Goal: Task Accomplishment & Management: Use online tool/utility

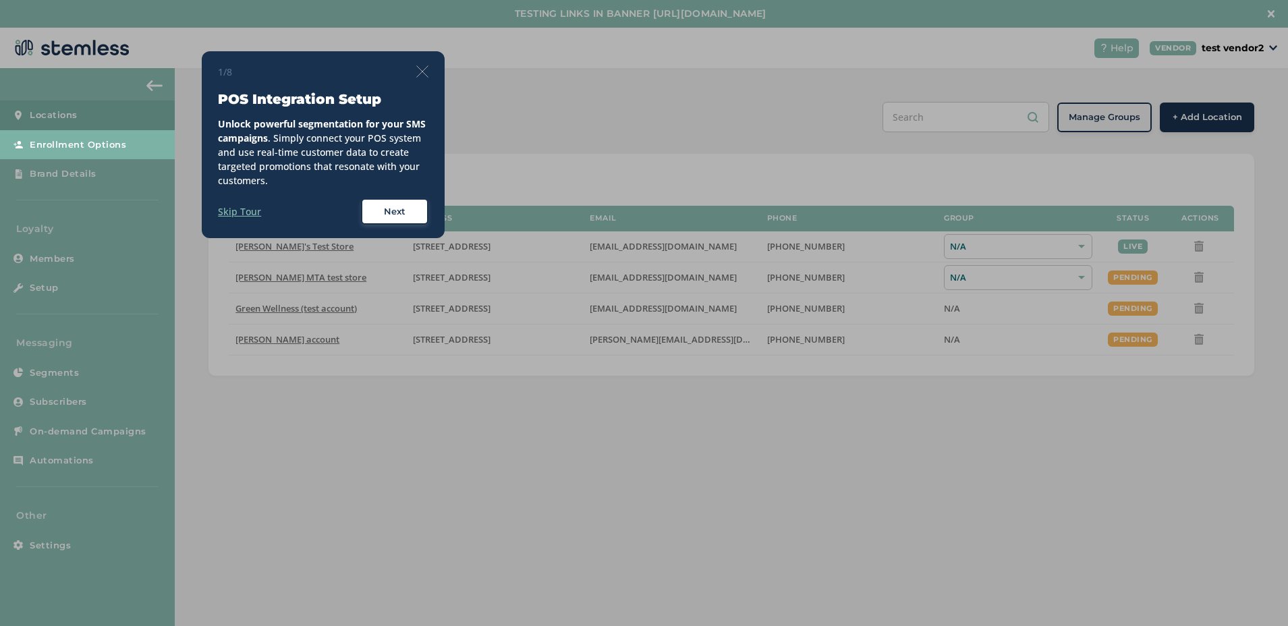
click at [430, 76] on div "1/8 POS Integration Setup Unlock powerful segmentation for your SMS campaigns .…" at bounding box center [323, 145] width 243 height 188
click at [424, 74] on img at bounding box center [422, 71] width 12 height 12
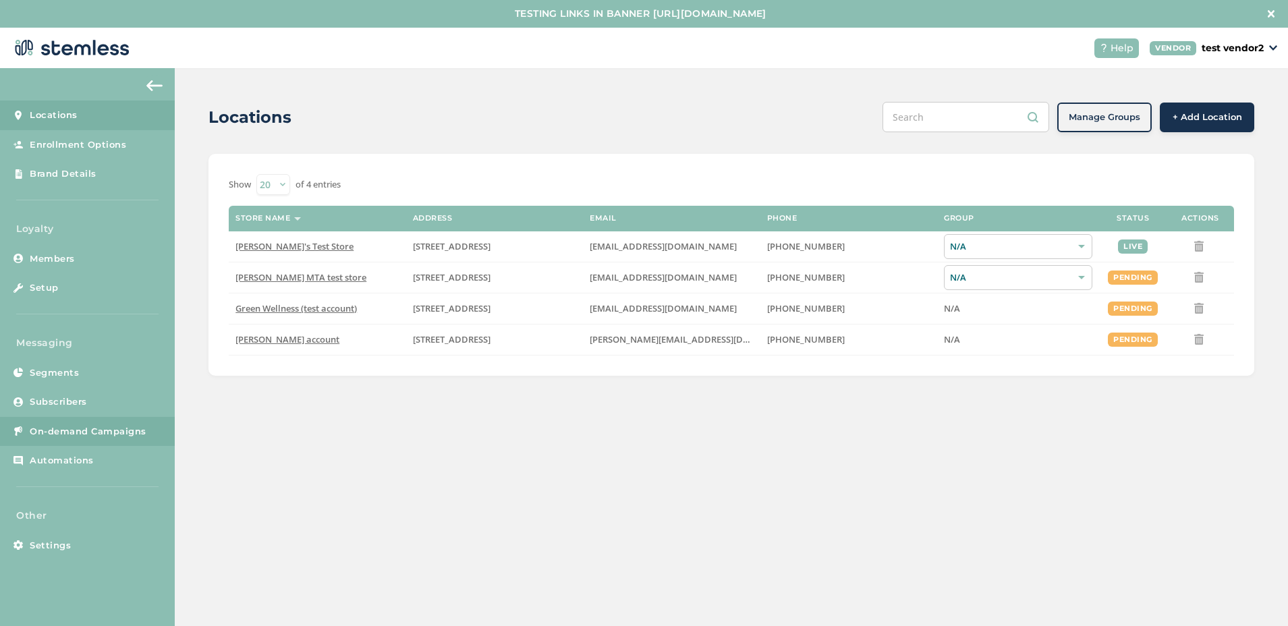
click at [92, 440] on link "On-demand Campaigns" at bounding box center [87, 432] width 175 height 30
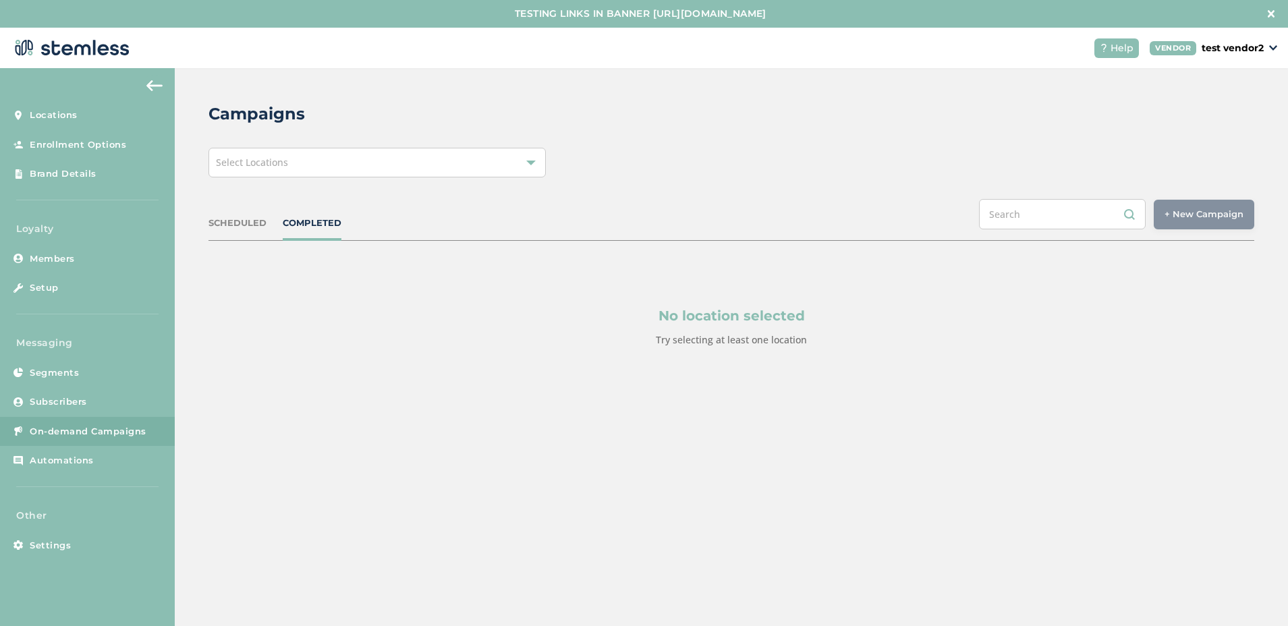
click at [390, 163] on div "Select Locations" at bounding box center [376, 163] width 337 height 30
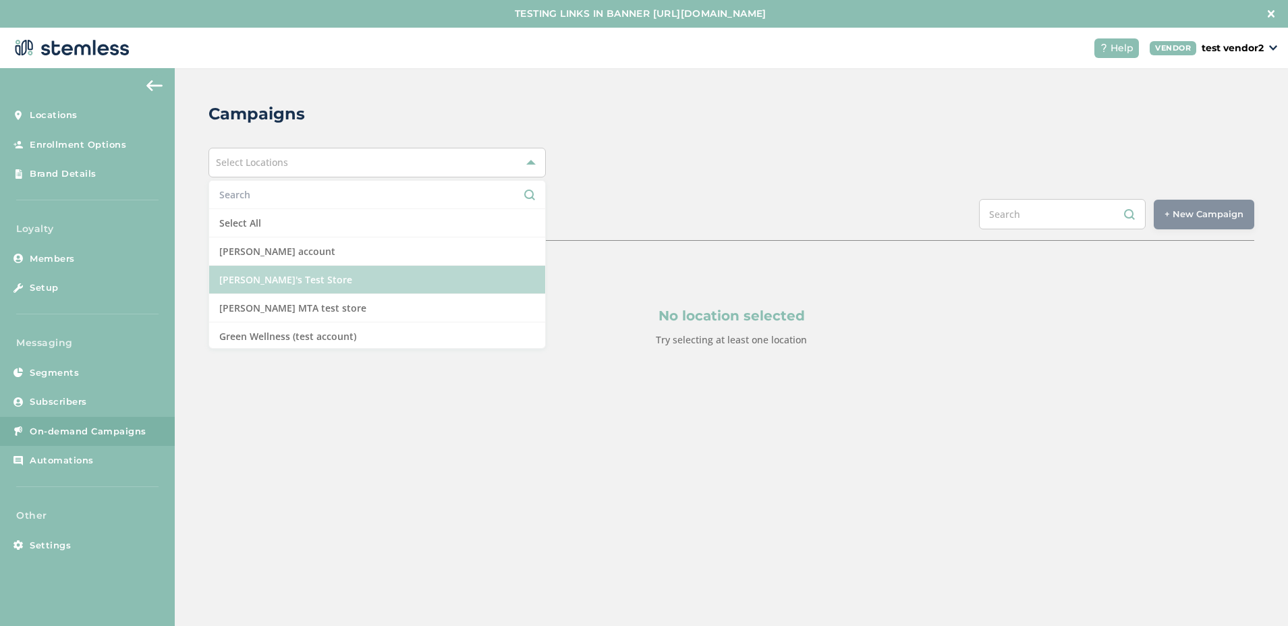
click at [288, 271] on li "[PERSON_NAME]'s Test Store" at bounding box center [377, 280] width 336 height 28
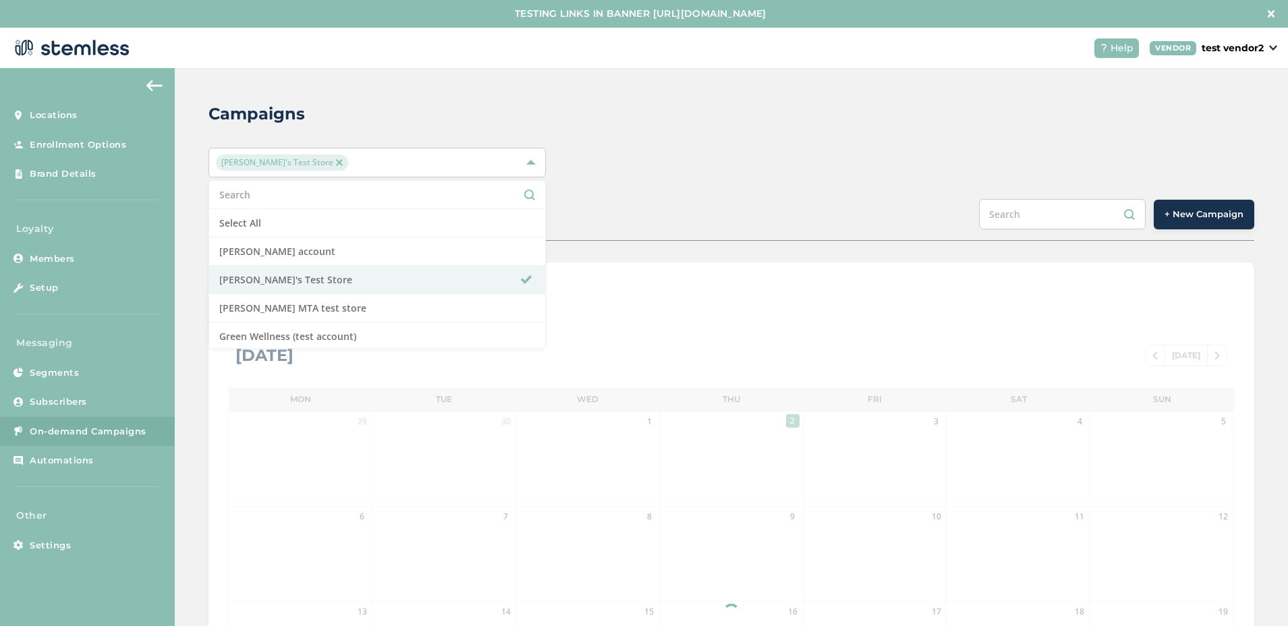
click at [1169, 209] on span "+ New Campaign" at bounding box center [1204, 214] width 79 height 13
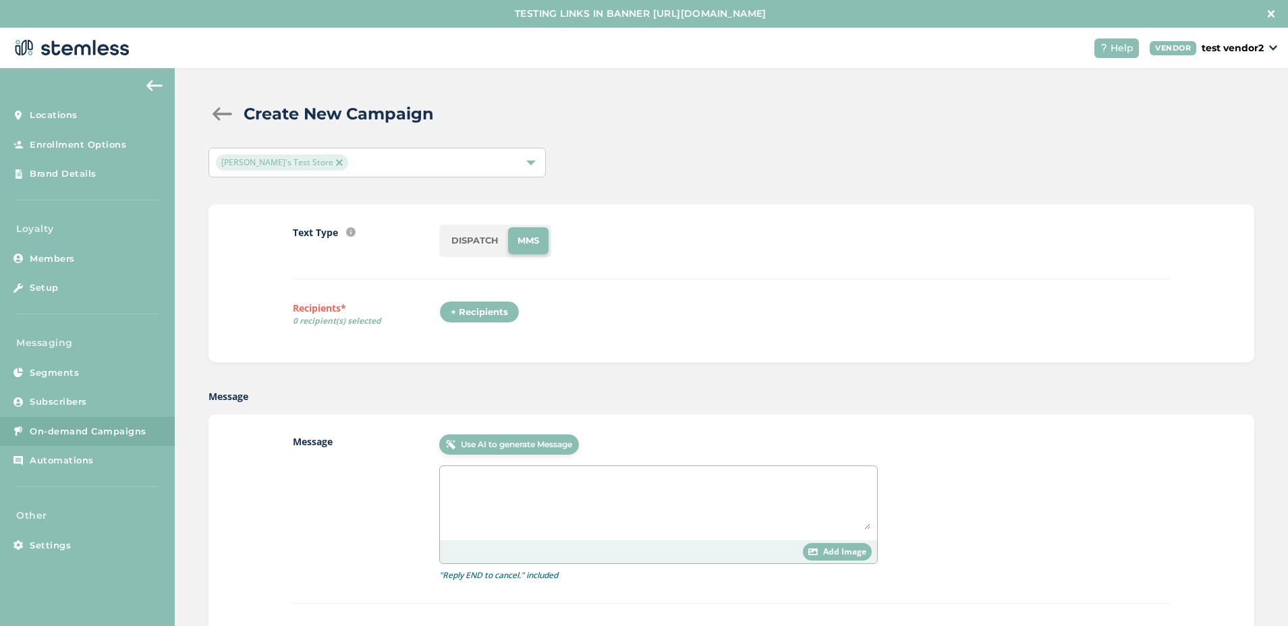
click at [493, 307] on div "+ Recipients" at bounding box center [479, 312] width 80 height 23
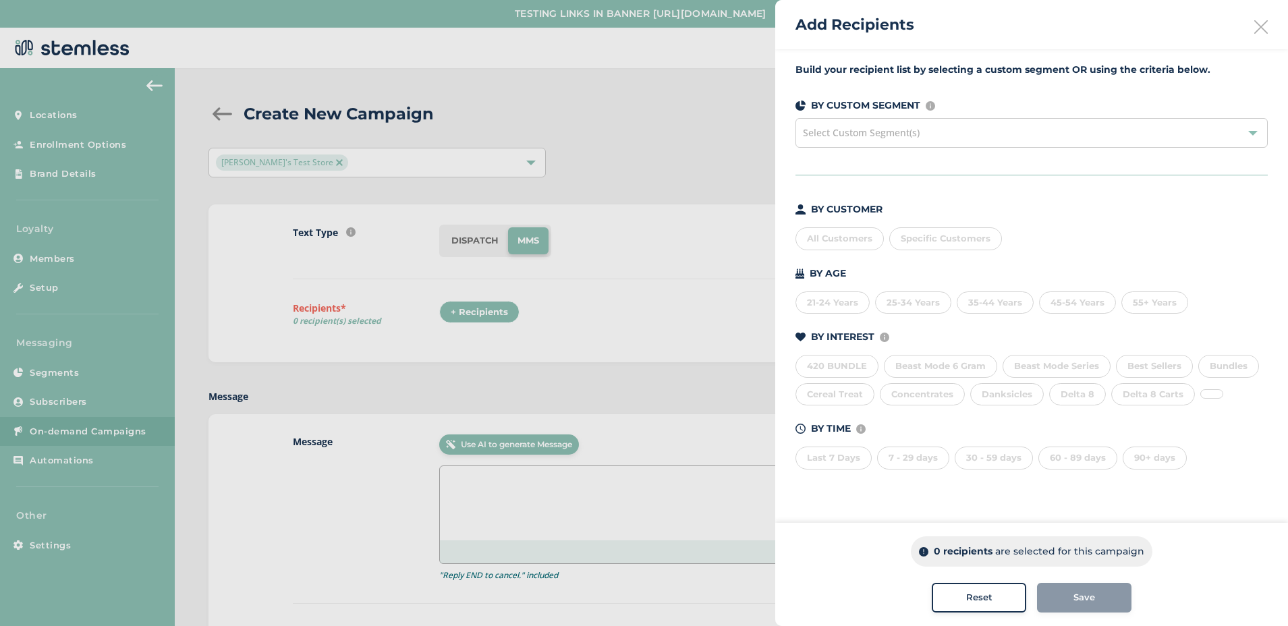
click at [906, 234] on span "Specific Customers" at bounding box center [946, 238] width 90 height 11
click at [908, 264] on input "text" at bounding box center [1024, 266] width 248 height 14
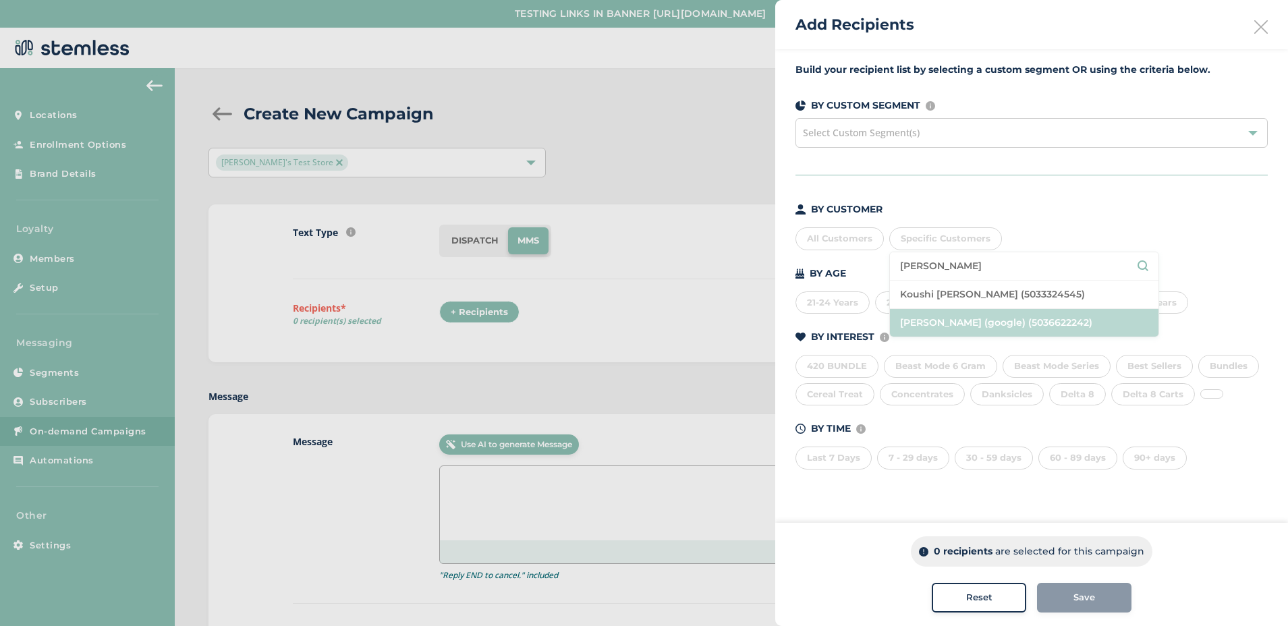
click at [954, 317] on li "[PERSON_NAME] (google) (5036622242)" at bounding box center [1024, 323] width 269 height 28
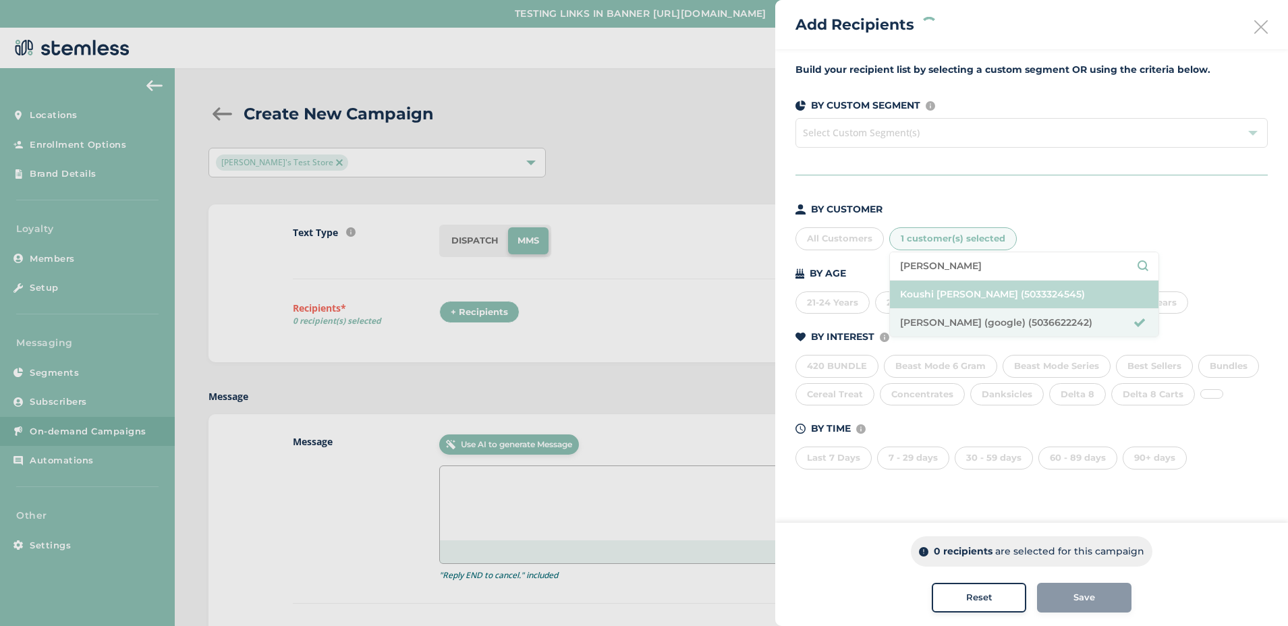
click at [951, 301] on li "Koushi [PERSON_NAME] (5033324545)" at bounding box center [1024, 295] width 269 height 28
click at [947, 264] on input "[PERSON_NAME]" at bounding box center [1024, 266] width 248 height 14
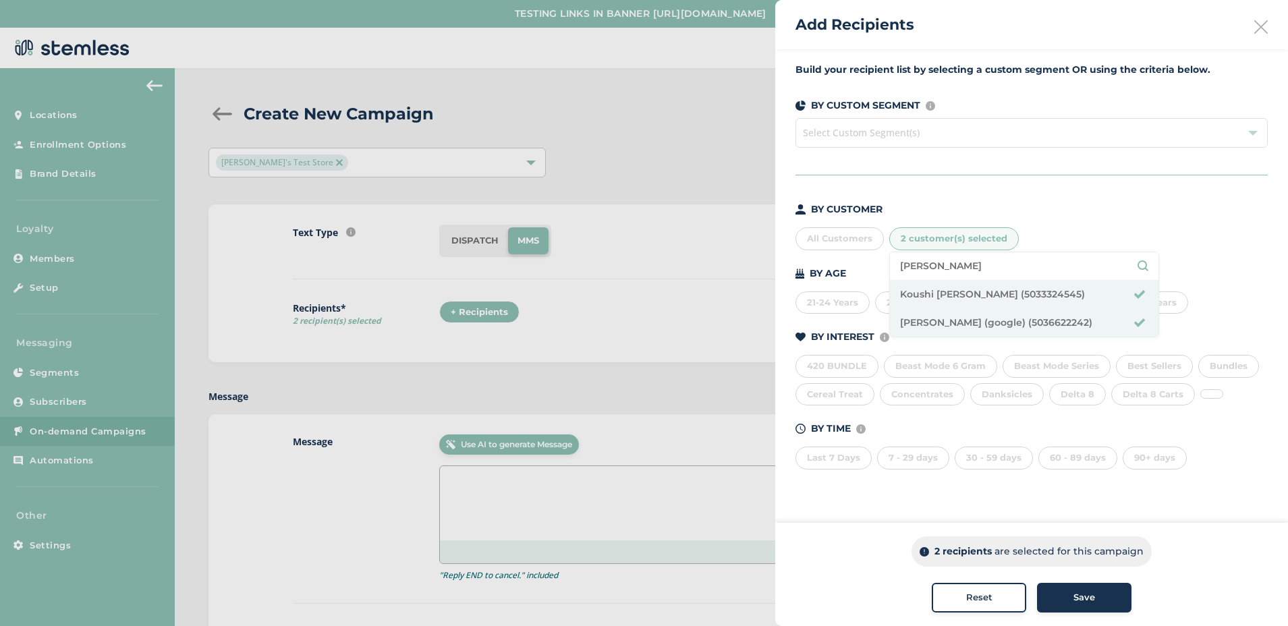
click at [947, 264] on input "[PERSON_NAME]" at bounding box center [1024, 266] width 248 height 14
type input "[PERSON_NAME]"
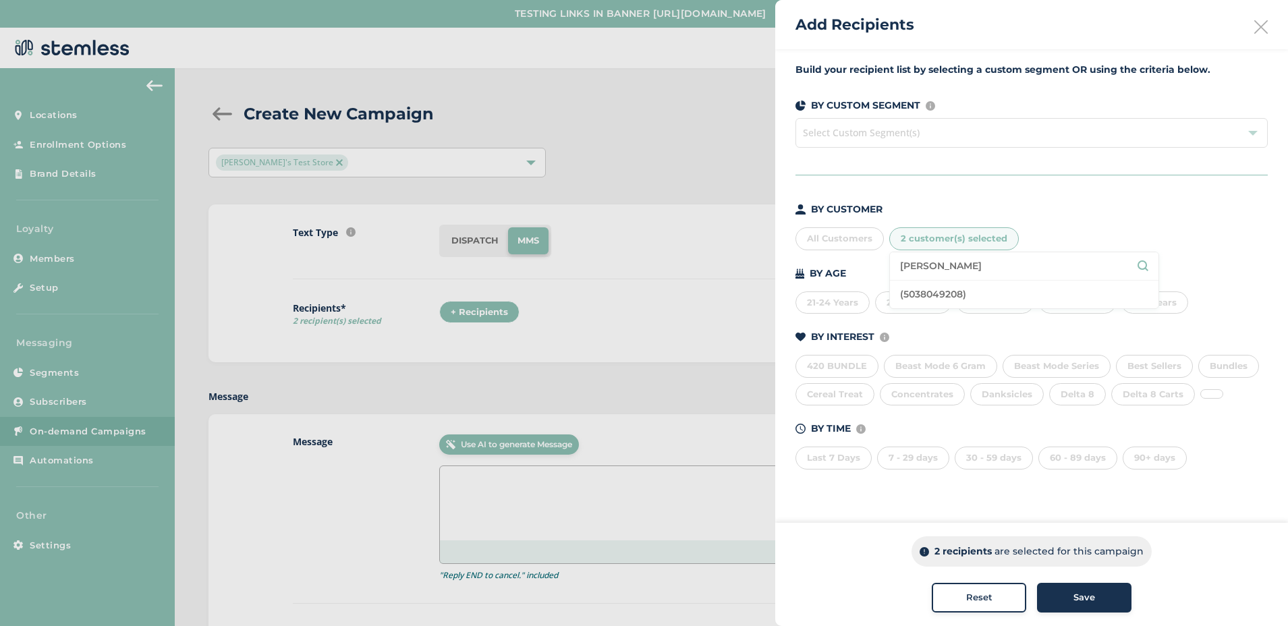
click at [928, 299] on li "(5038049208)" at bounding box center [1024, 295] width 269 height 28
click at [1056, 601] on div "Save" at bounding box center [1084, 597] width 73 height 13
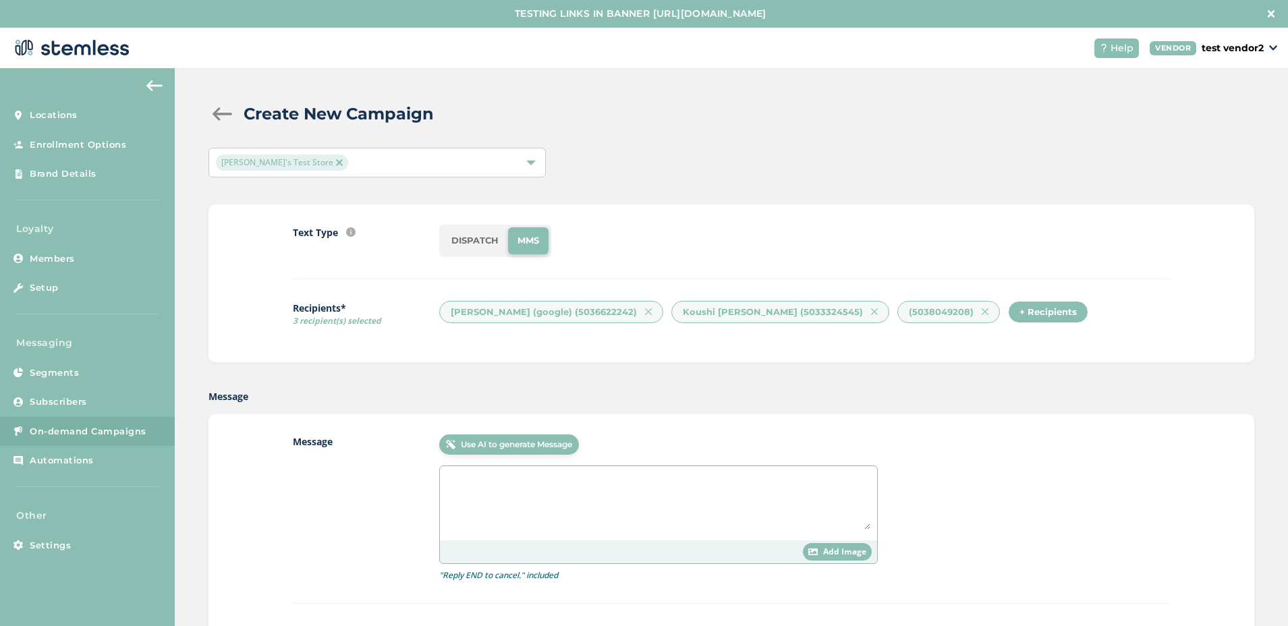
click at [468, 235] on li "DISPATCH" at bounding box center [475, 240] width 66 height 27
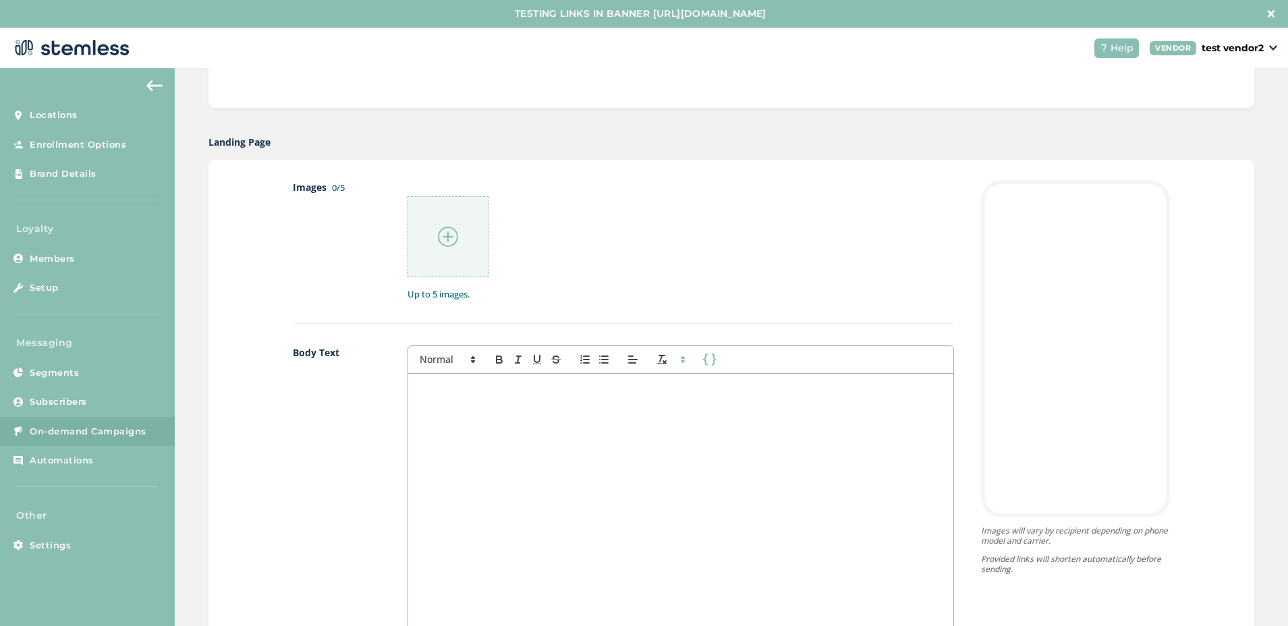
scroll to position [633, 0]
click at [522, 393] on div at bounding box center [680, 506] width 545 height 269
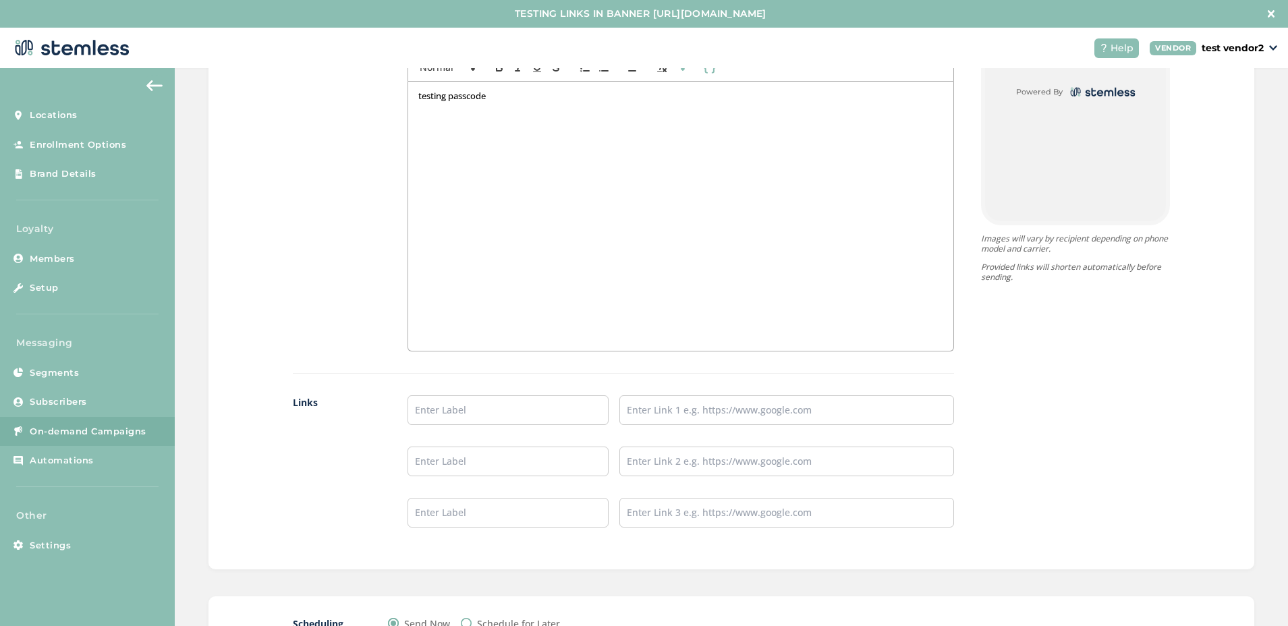
scroll to position [1011, 0]
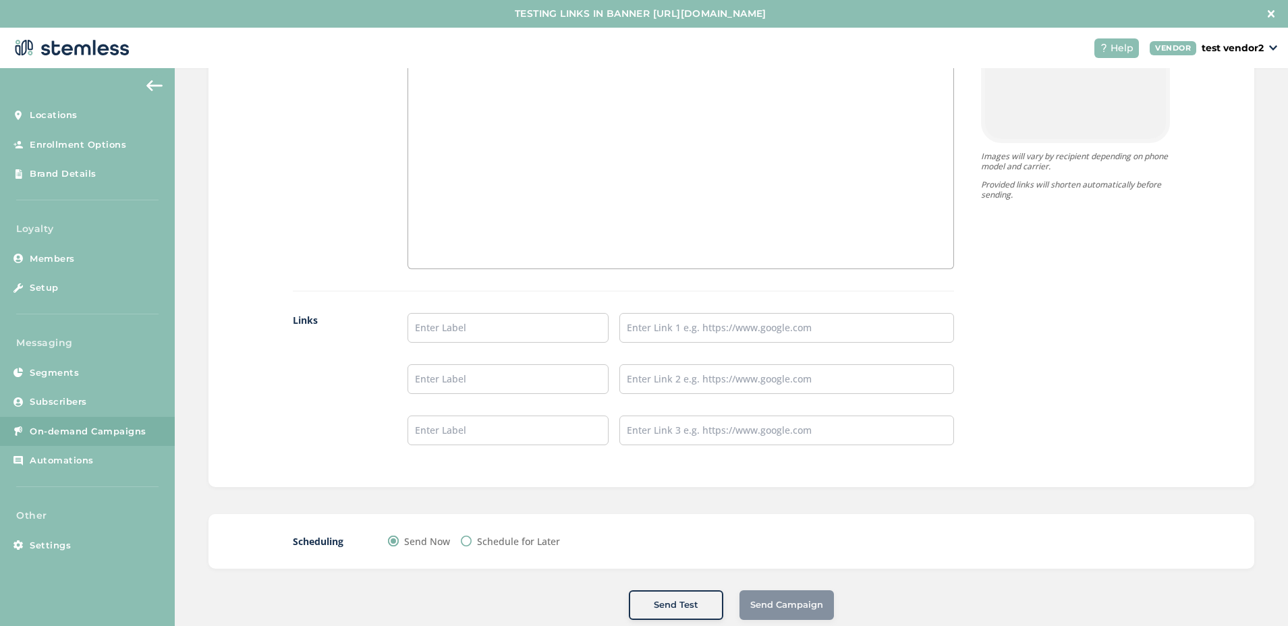
click at [748, 603] on div "Send Campaign" at bounding box center [786, 605] width 94 height 30
click at [683, 553] on div "Scheduling Send Now Schedule for Later" at bounding box center [731, 541] width 1046 height 55
click at [539, 531] on div "Scheduling Send Now Schedule for Later" at bounding box center [731, 541] width 1046 height 55
click at [522, 538] on label "Schedule for Later" at bounding box center [518, 541] width 83 height 14
click at [472, 538] on input "Schedule for Later" at bounding box center [466, 541] width 11 height 11
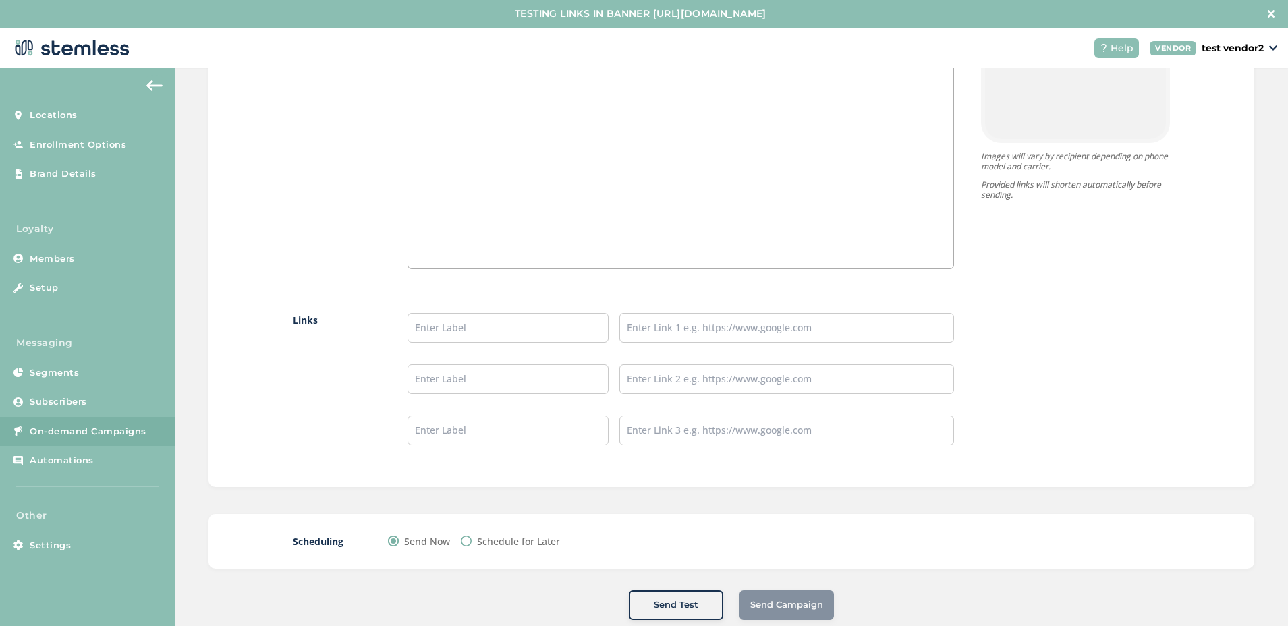
radio input "true"
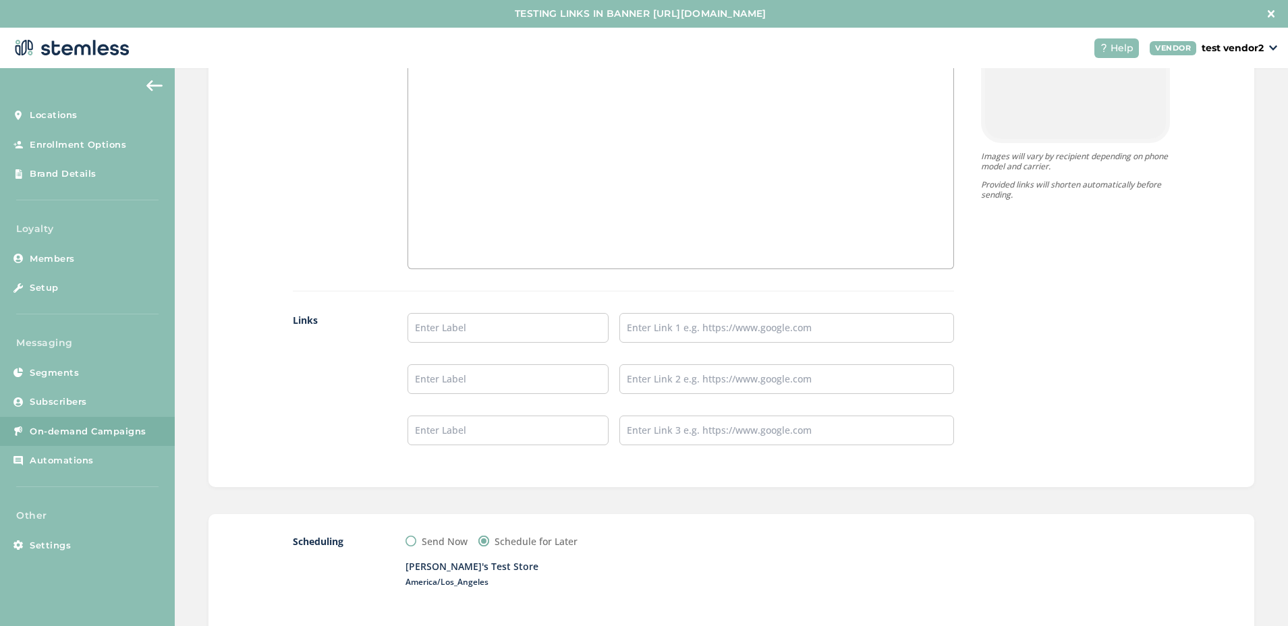
click at [453, 544] on label "Send Now" at bounding box center [445, 541] width 46 height 14
click at [416, 544] on input "Send Now" at bounding box center [410, 541] width 11 height 11
radio input "true"
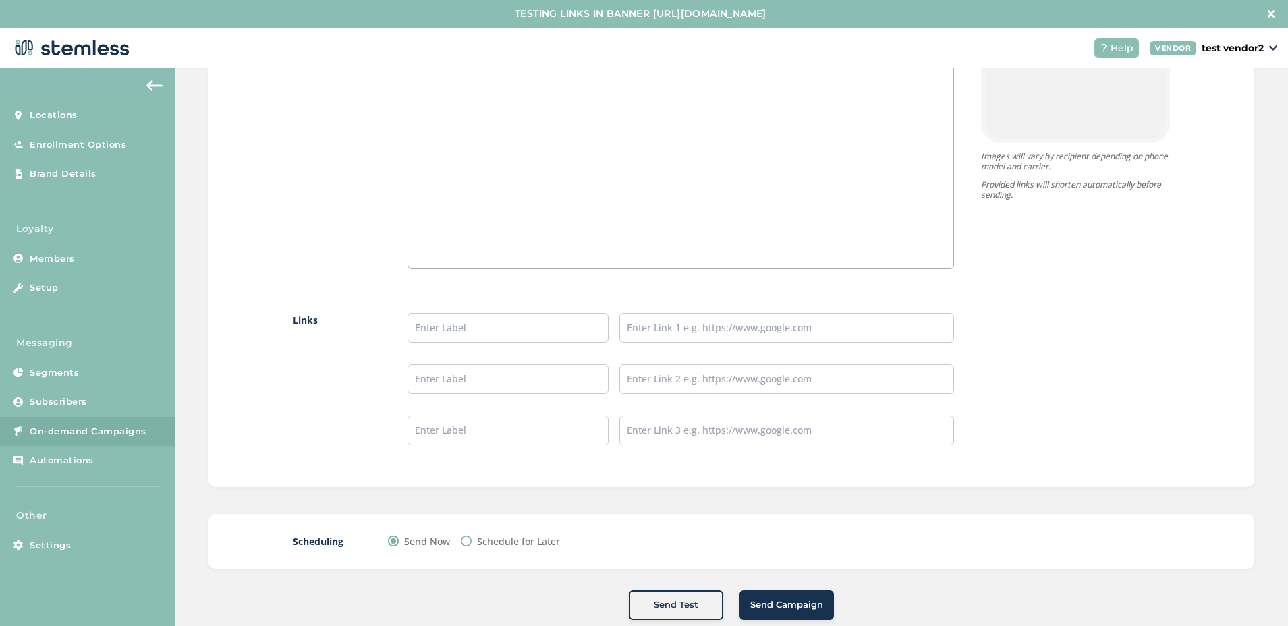
click at [755, 593] on button "Send Campaign" at bounding box center [786, 605] width 94 height 30
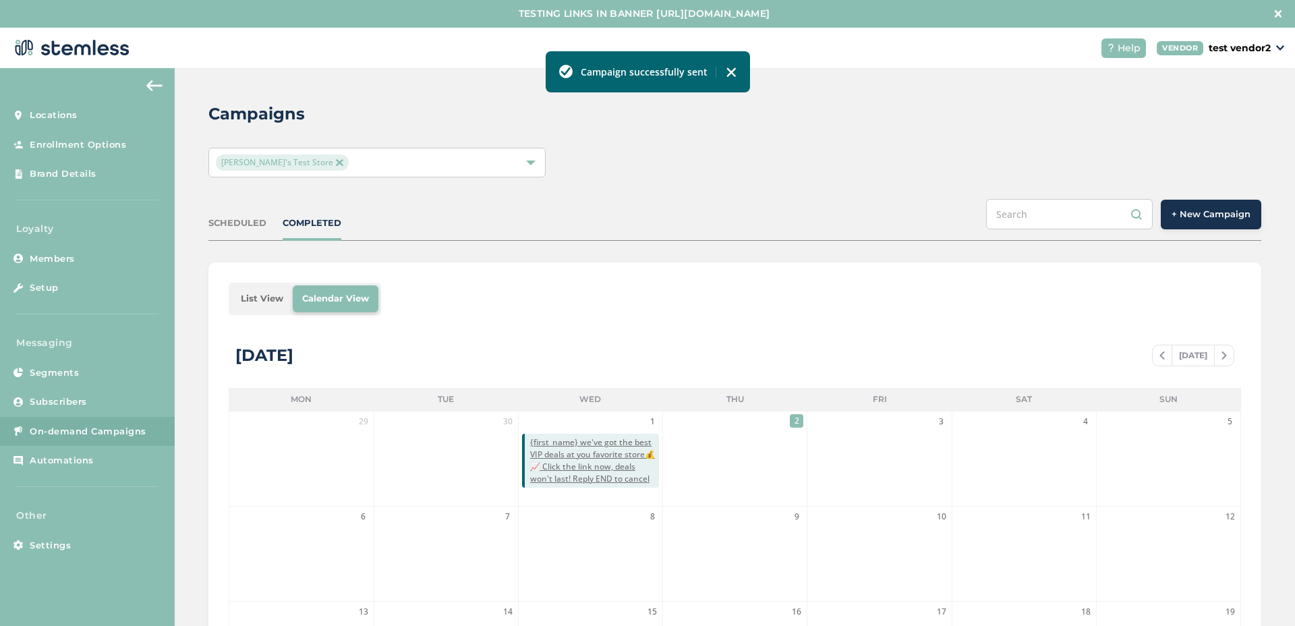
click at [268, 294] on li "List View" at bounding box center [261, 298] width 61 height 27
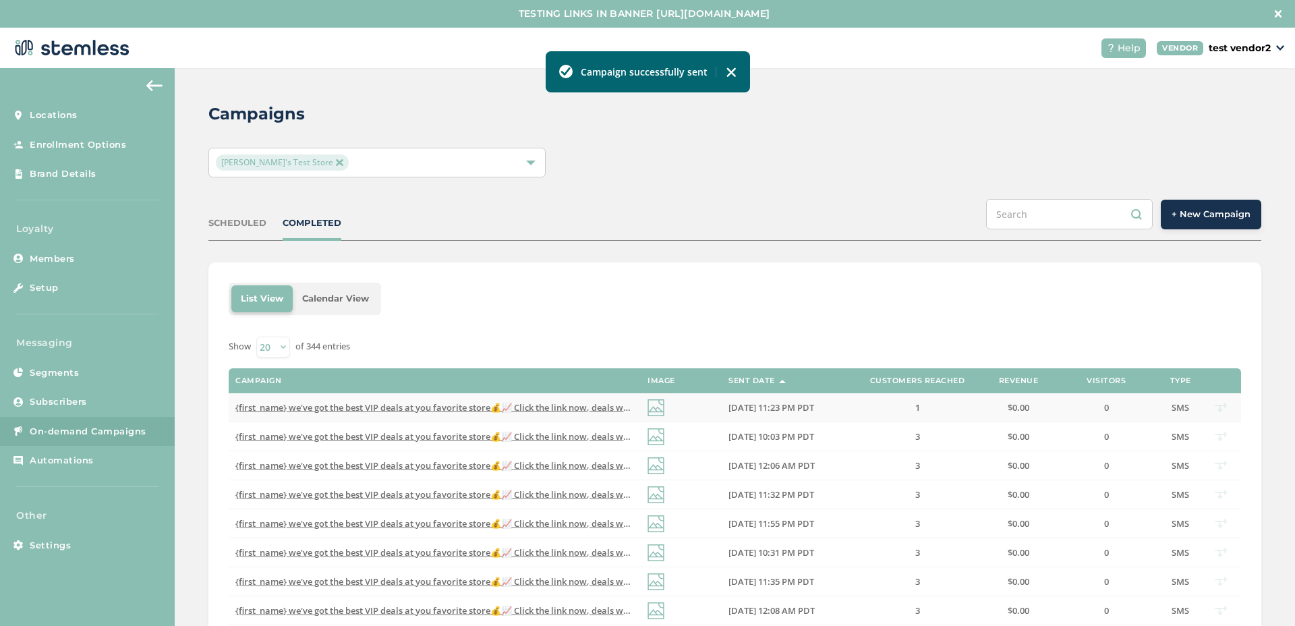
click at [391, 409] on span "{first_name} we've got the best VIP deals at you favorite store💰📈 Click the lin…" at bounding box center [489, 407] width 509 height 12
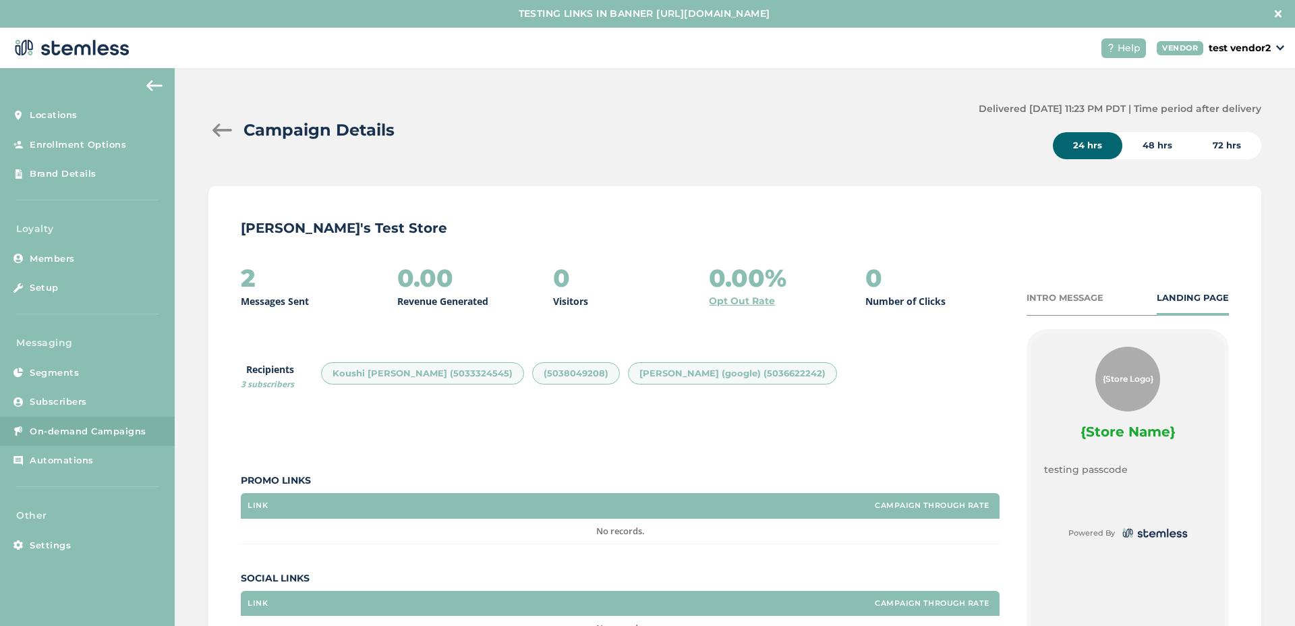
click at [230, 128] on div at bounding box center [221, 129] width 27 height 13
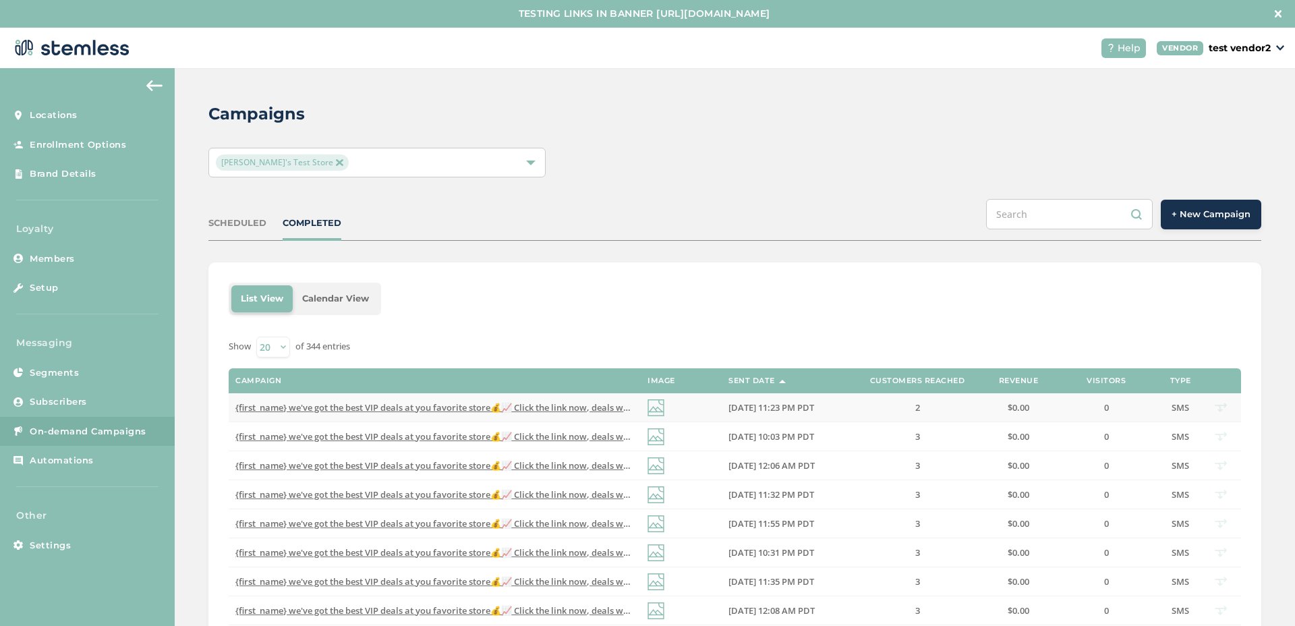
click at [459, 408] on span "{first_name} we've got the best VIP deals at you favorite store💰📈 Click the lin…" at bounding box center [489, 407] width 509 height 12
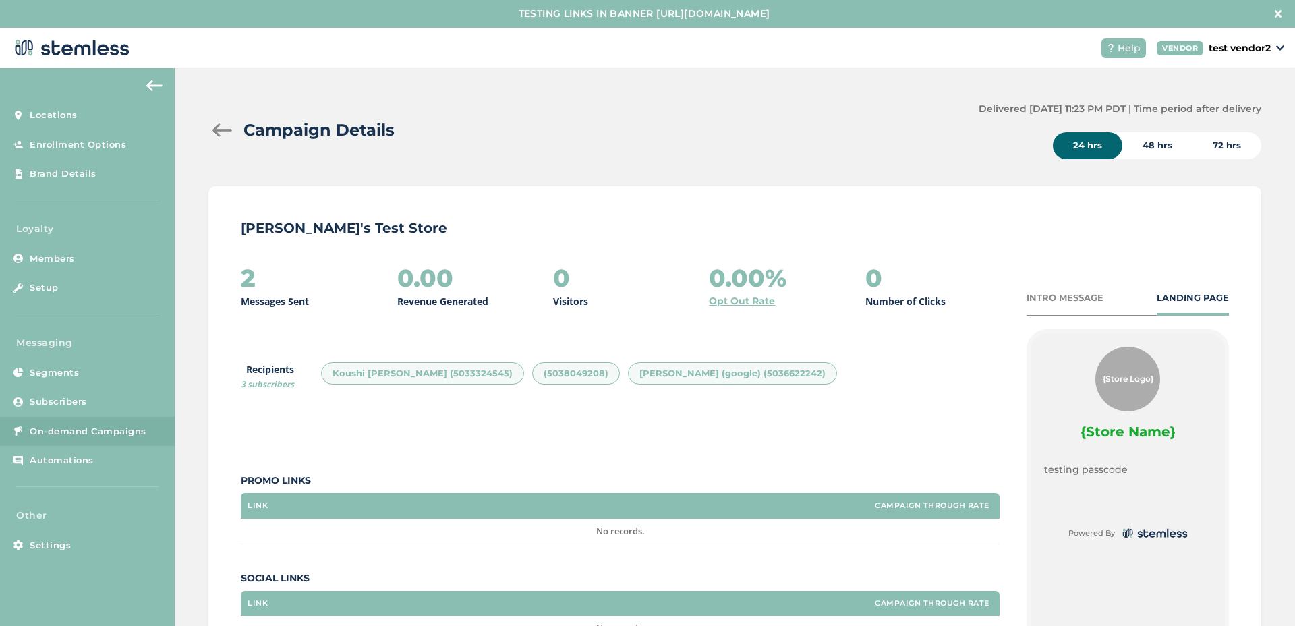
click at [222, 132] on div at bounding box center [221, 129] width 27 height 13
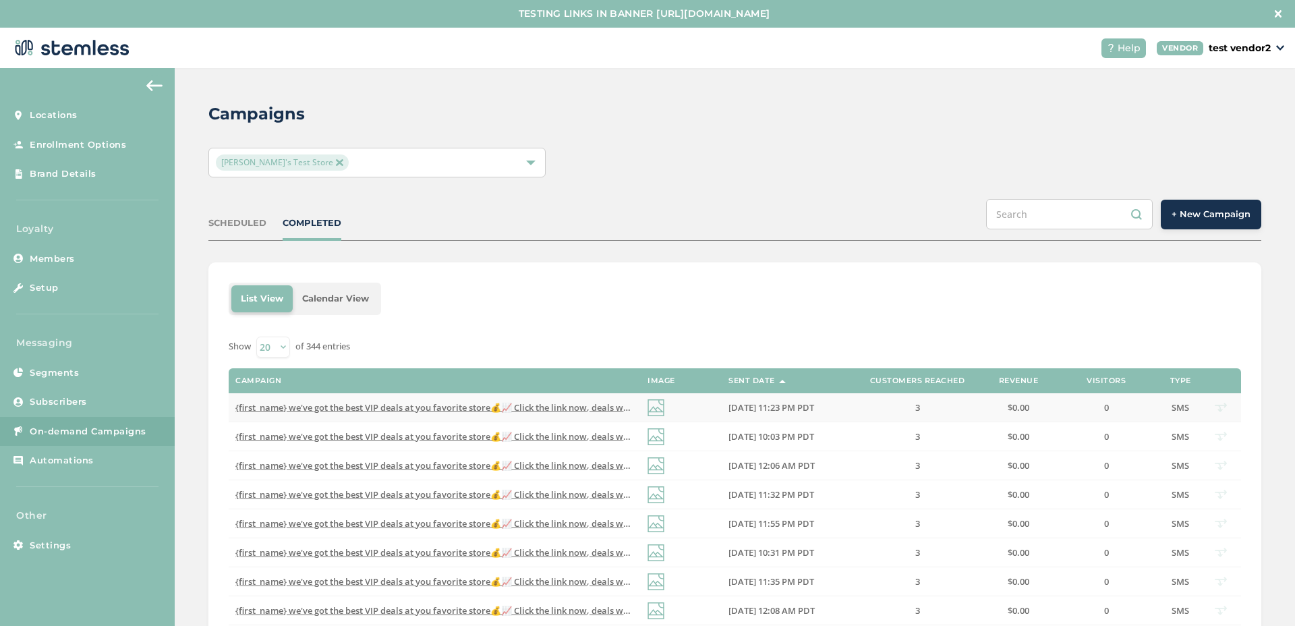
click at [339, 410] on span "{first_name} we've got the best VIP deals at you favorite store💰📈 Click the lin…" at bounding box center [489, 407] width 509 height 12
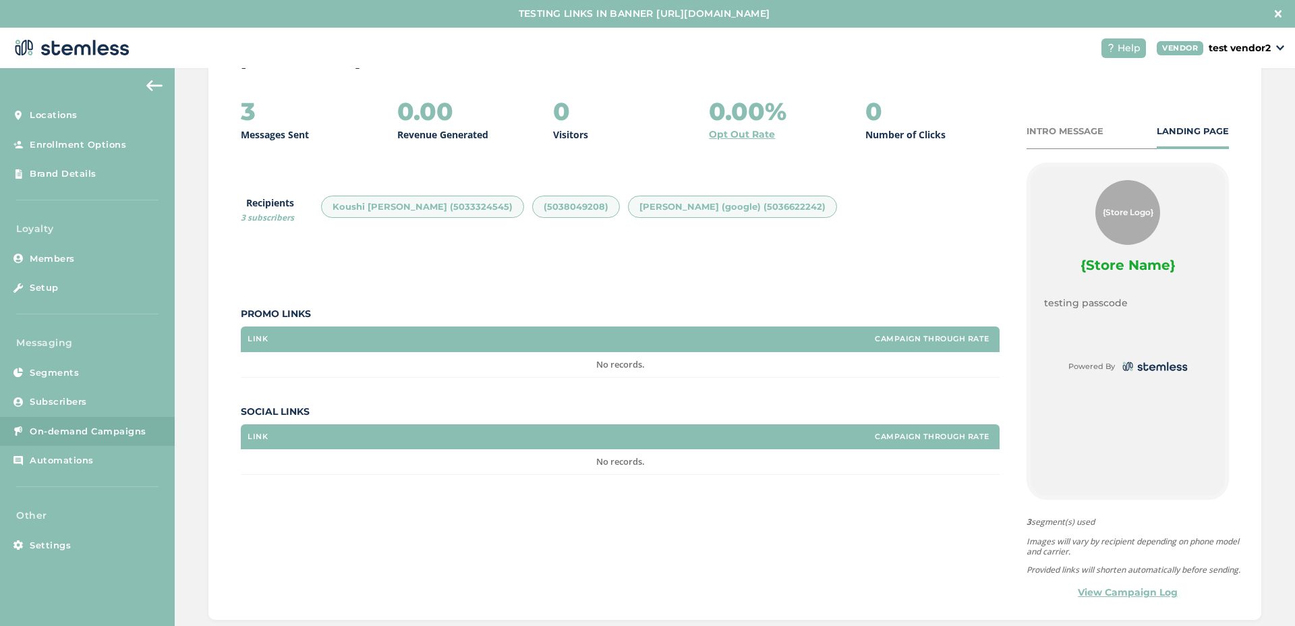
scroll to position [28, 0]
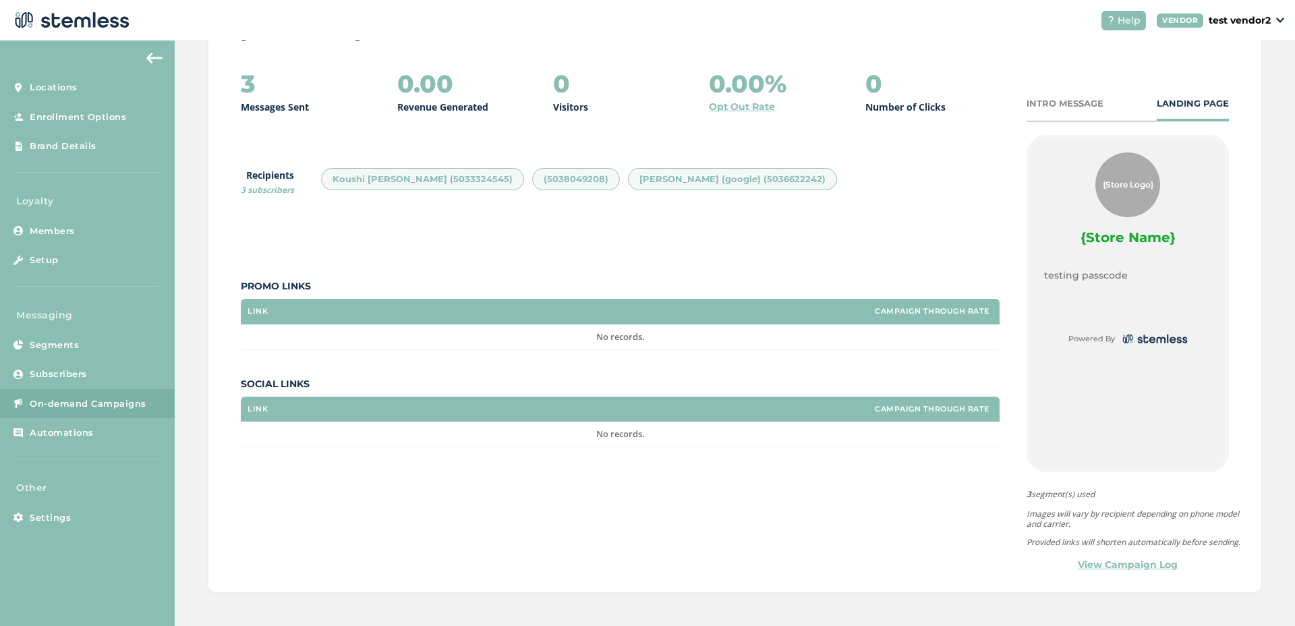
click at [1093, 560] on link "View Campaign Log" at bounding box center [1128, 565] width 100 height 14
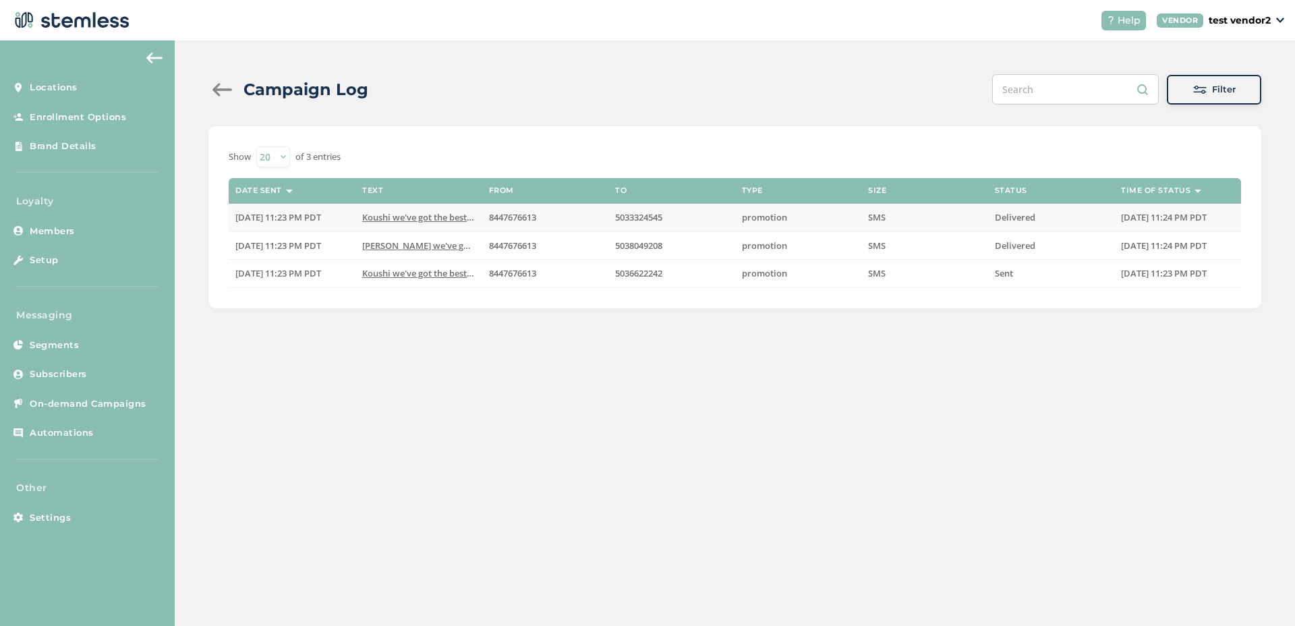
click at [409, 219] on span "Koushi we've got the best VIP deals at you favorit..." at bounding box center [468, 217] width 212 height 12
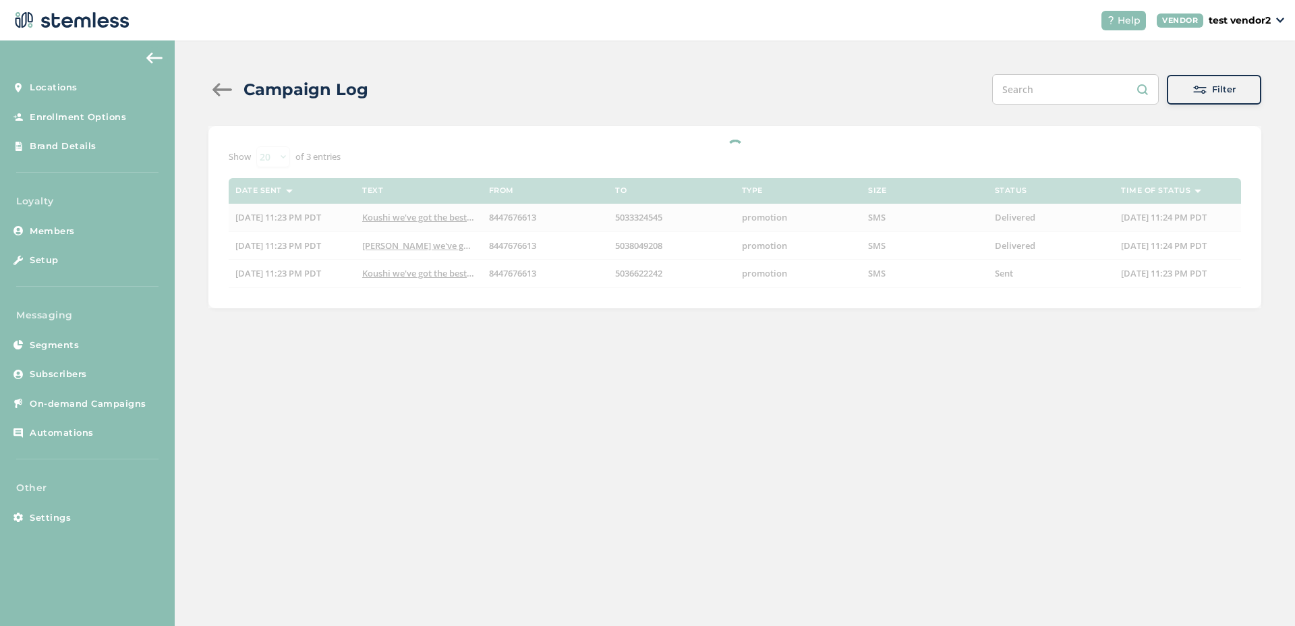
click at [409, 219] on div at bounding box center [734, 217] width 1053 height 182
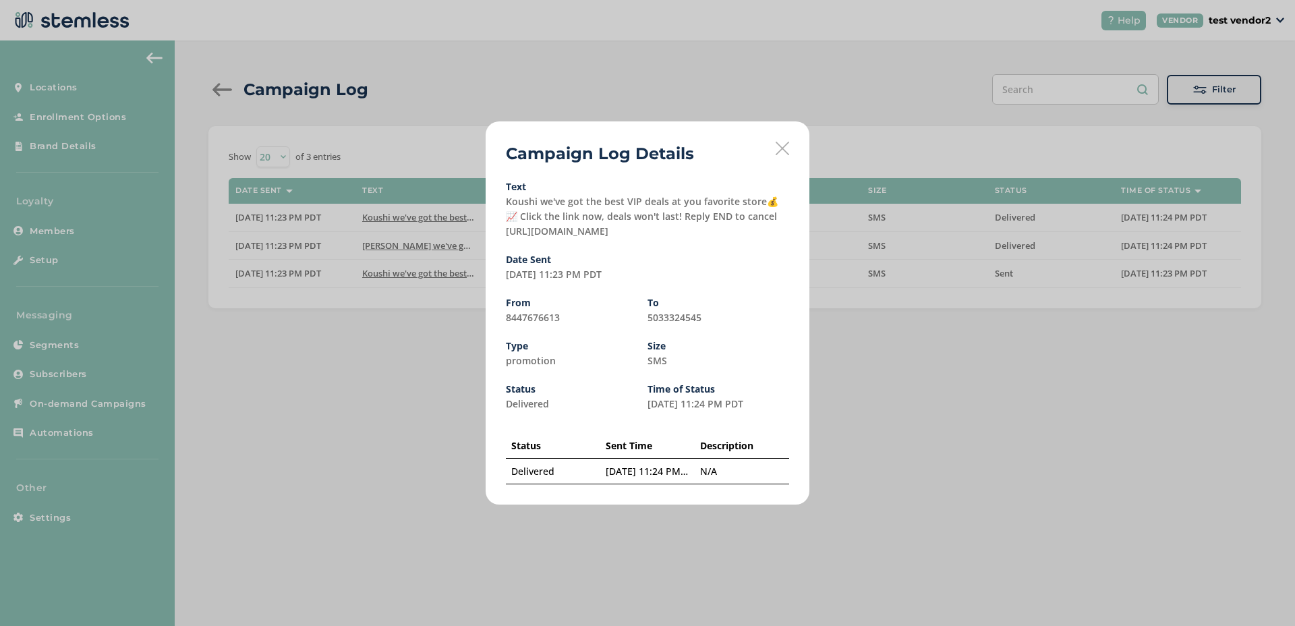
drag, startPoint x: 647, startPoint y: 231, endPoint x: 505, endPoint y: 234, distance: 142.4
click at [505, 234] on div "Campaign Log Details Text Koushi we've got the best VIP deals at you favorite s…" at bounding box center [648, 312] width 324 height 383
copy label "tps://[DOMAIN_NAME][URL]"
click at [779, 150] on icon at bounding box center [782, 148] width 13 height 13
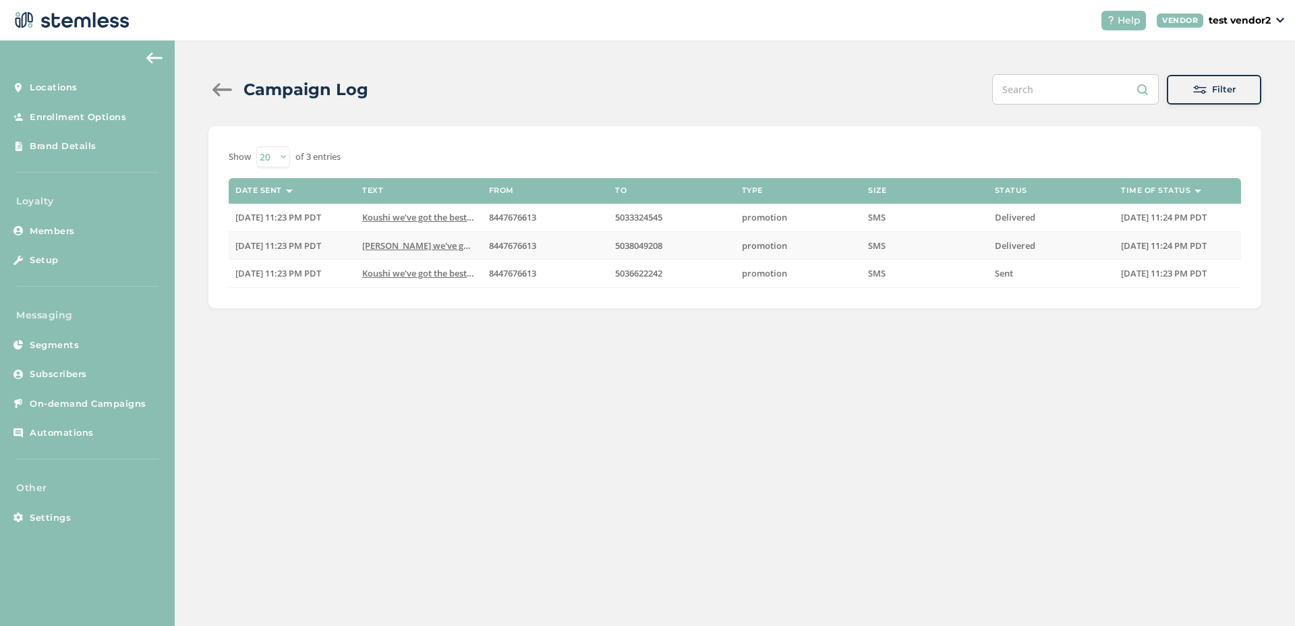
click at [412, 252] on td "[PERSON_NAME] we've got the best VIP deals at you favorit..." at bounding box center [419, 245] width 127 height 28
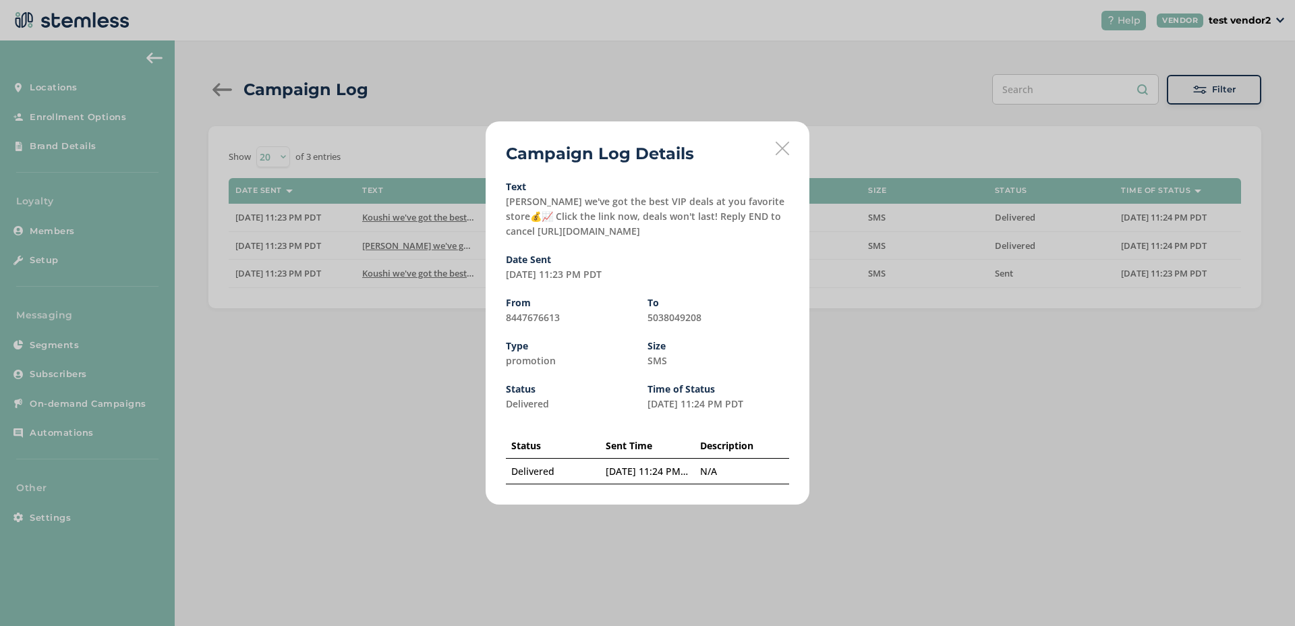
drag, startPoint x: 650, startPoint y: 229, endPoint x: 505, endPoint y: 237, distance: 144.6
click at [506, 237] on div "Text [PERSON_NAME] we've got the best VIP deals at you favorite store💰📈 Click t…" at bounding box center [647, 210] width 283 height 57
copy label "tps://[DOMAIN_NAME][URL]"
click at [459, 268] on div "Campaign Log Details Text [PERSON_NAME] we've got the best VIP deals at you fav…" at bounding box center [647, 313] width 1295 height 626
click at [783, 150] on icon at bounding box center [782, 148] width 13 height 13
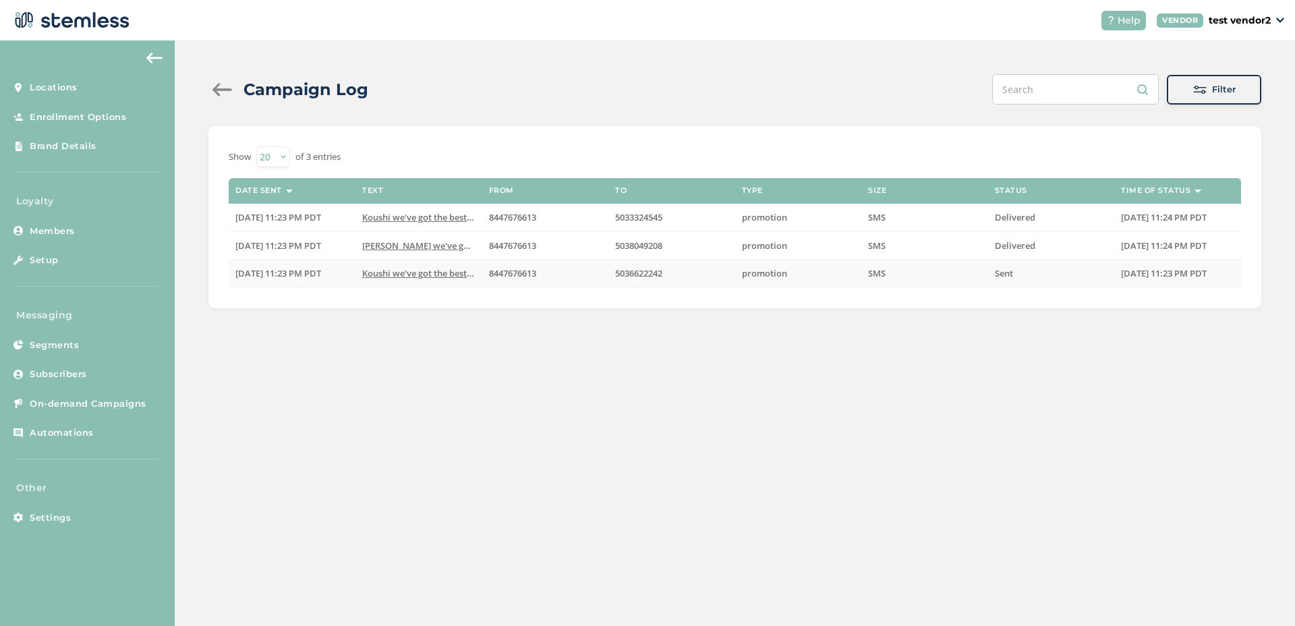
click at [456, 279] on td "Koushi we've got the best VIP deals at you favorit..." at bounding box center [419, 274] width 127 height 28
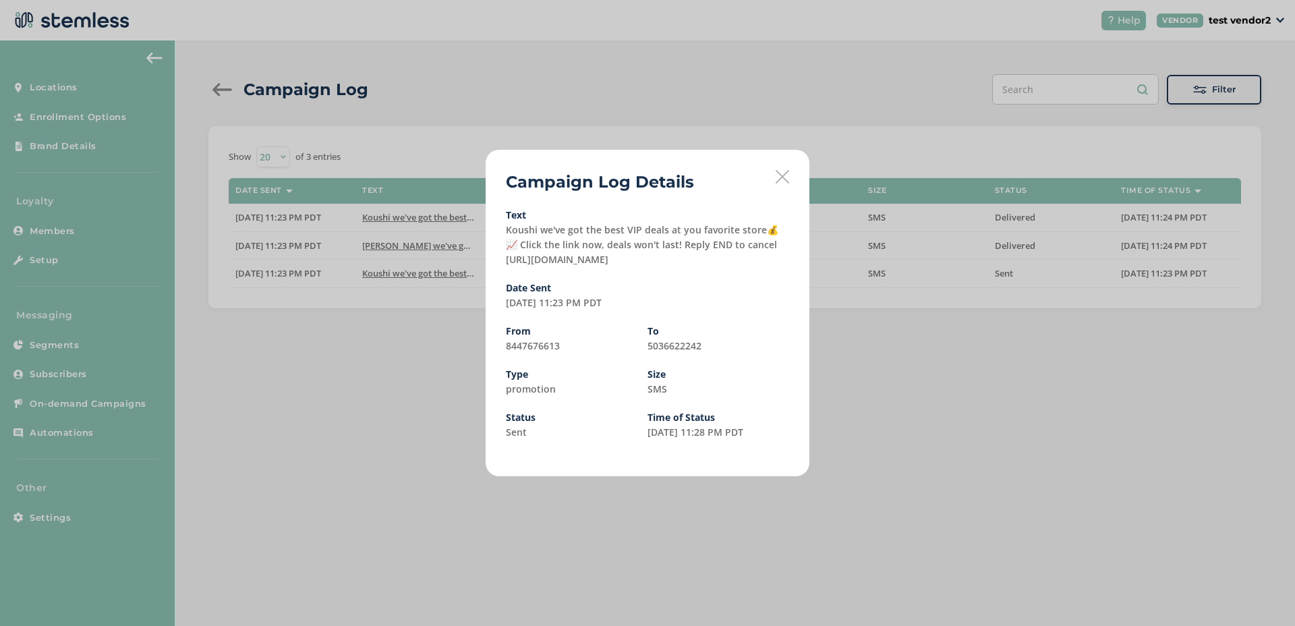
drag, startPoint x: 658, startPoint y: 258, endPoint x: 503, endPoint y: 264, distance: 155.3
click at [503, 264] on div "Campaign Log Details Text Koushi we've got the best VIP deals at you favorite s…" at bounding box center [648, 313] width 324 height 327
copy label "tps://[DOMAIN_NAME][URL]"
click at [788, 177] on icon at bounding box center [782, 176] width 13 height 13
